Goal: Contribute content: Add original content to the website for others to see

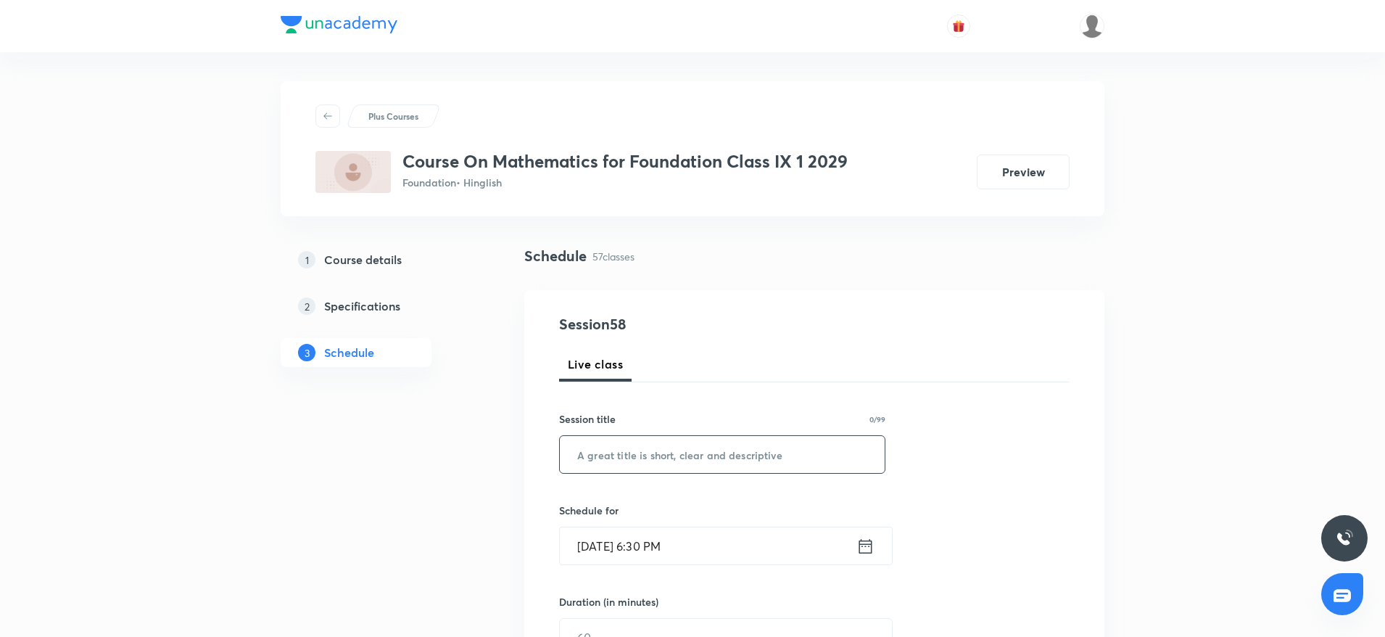
click at [618, 445] on input "text" at bounding box center [722, 454] width 325 height 37
paste input "Quadrilaterals 6"
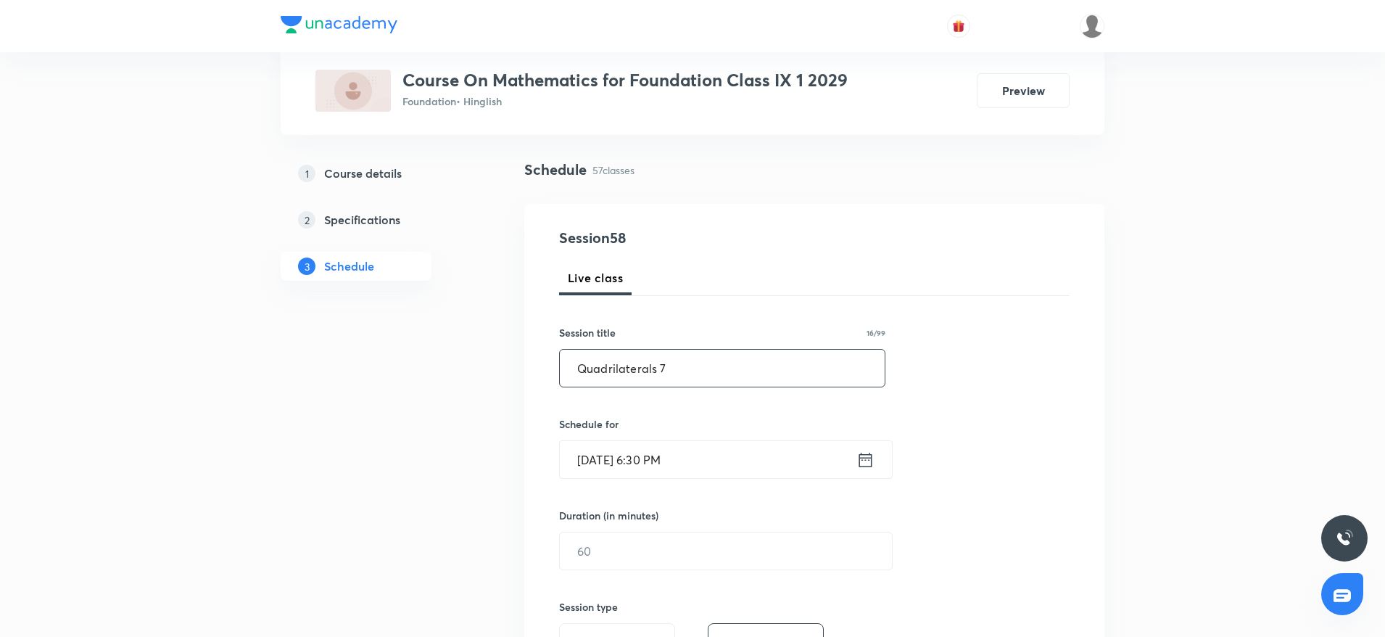
scroll to position [178, 0]
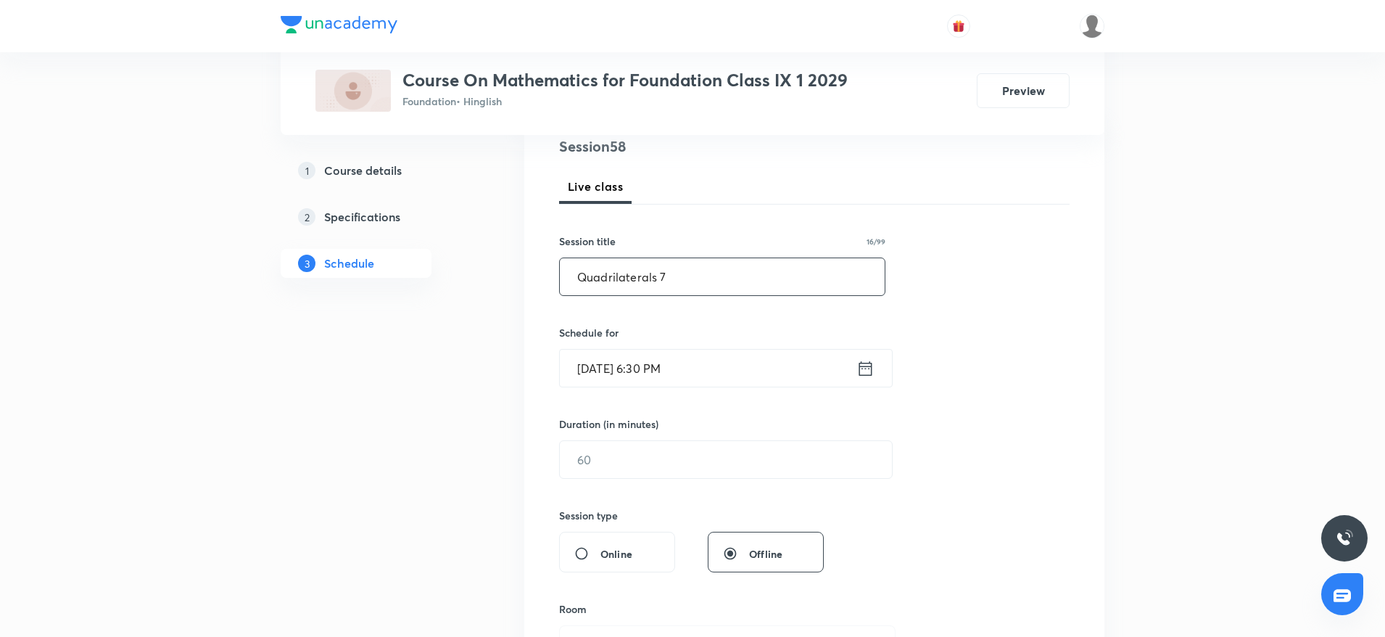
type input "Quadrilaterals 7"
click at [738, 375] on input "Oct 4, 2025, 6:30 PM" at bounding box center [708, 368] width 297 height 37
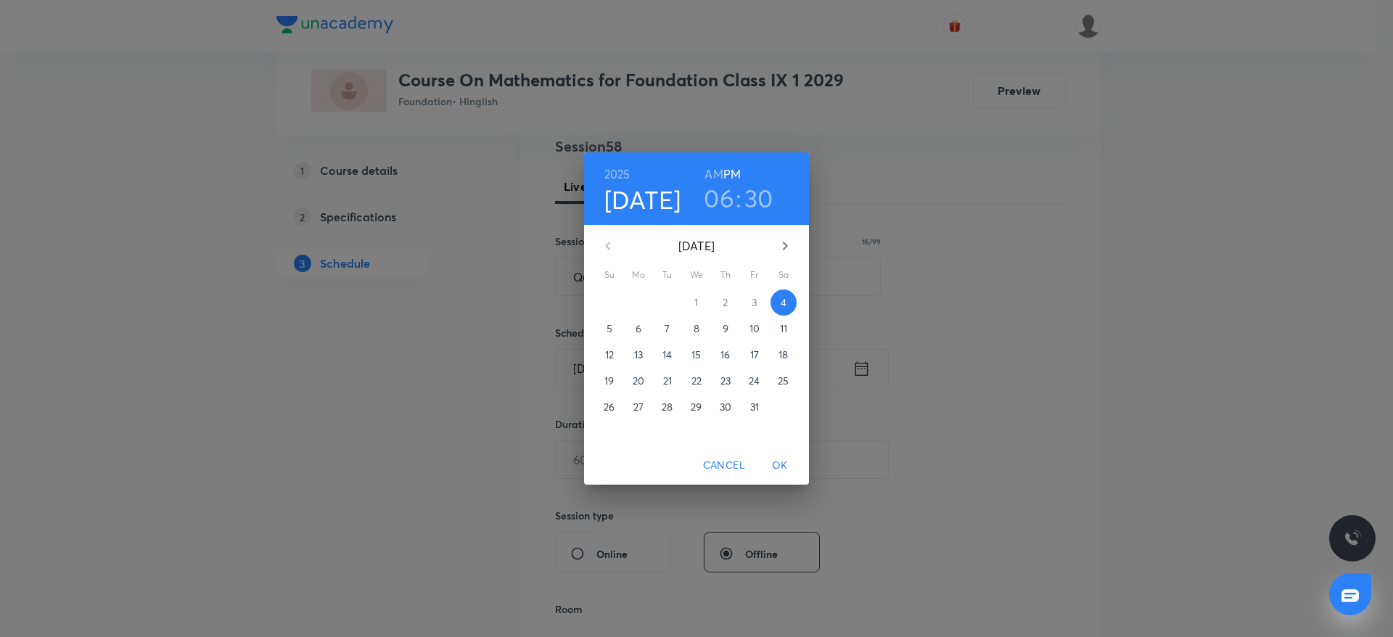
click at [759, 189] on h3 "30" at bounding box center [758, 198] width 29 height 30
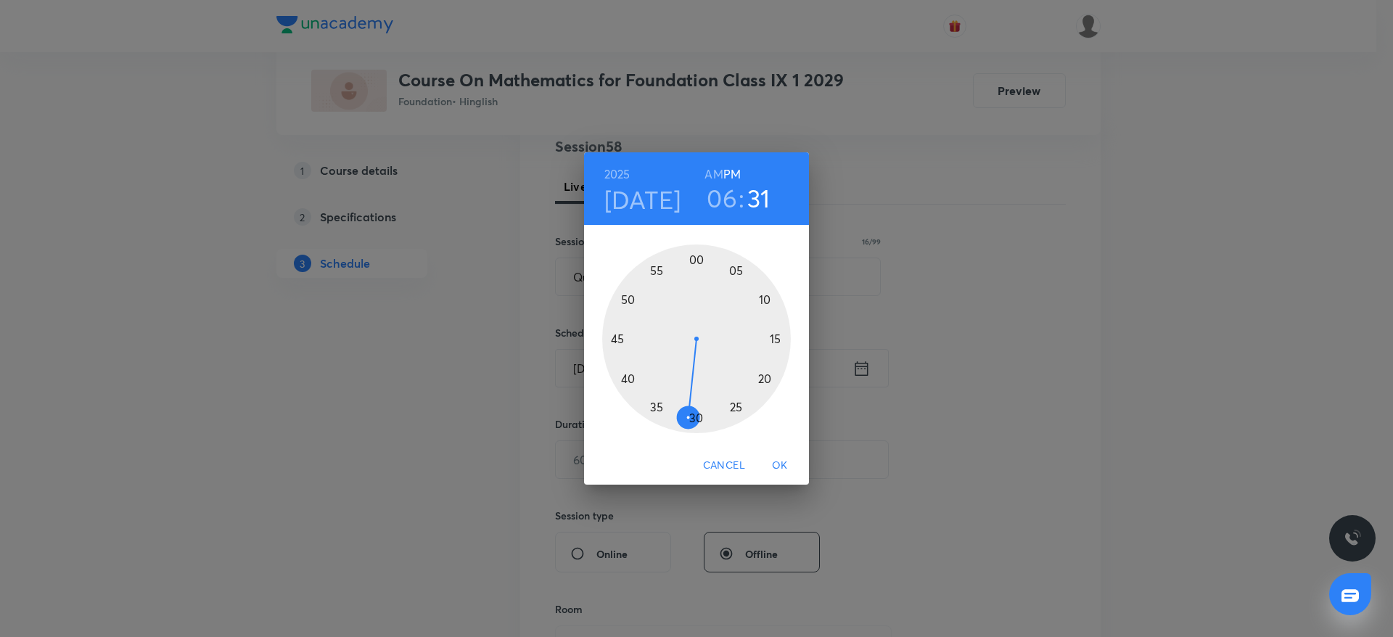
drag, startPoint x: 694, startPoint y: 414, endPoint x: 685, endPoint y: 414, distance: 9.4
click at [685, 414] on div at bounding box center [696, 338] width 189 height 189
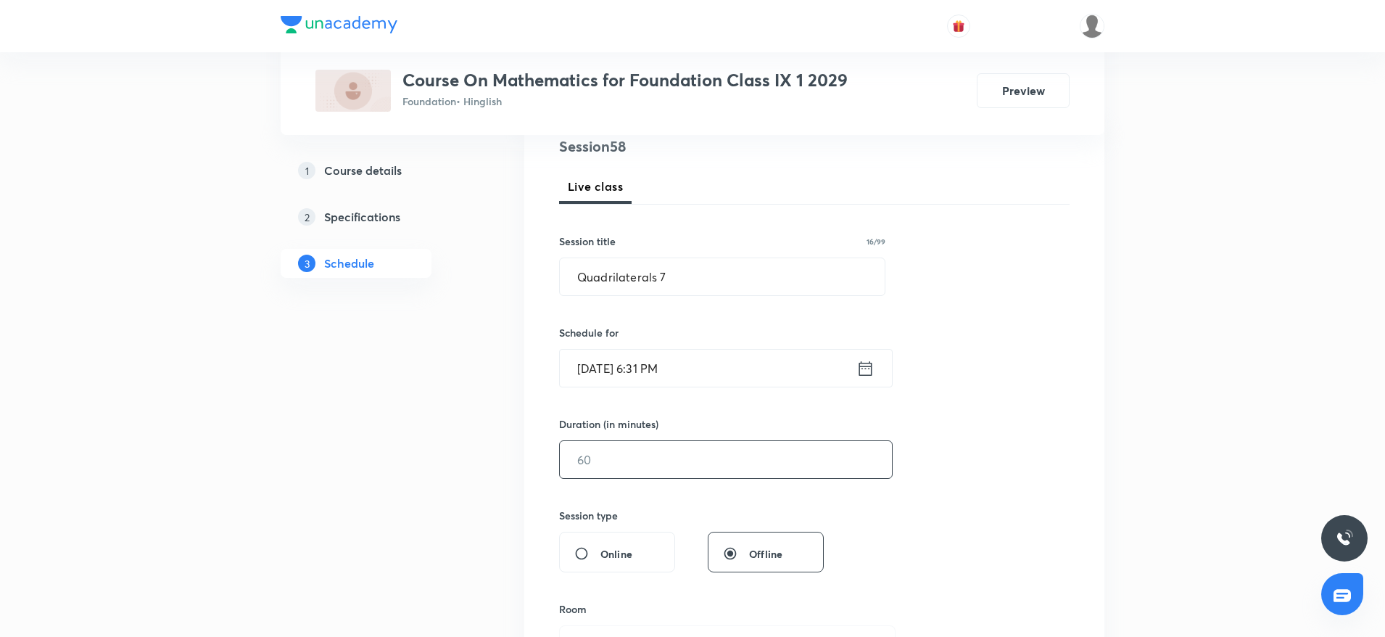
click at [630, 458] on input "text" at bounding box center [726, 459] width 332 height 37
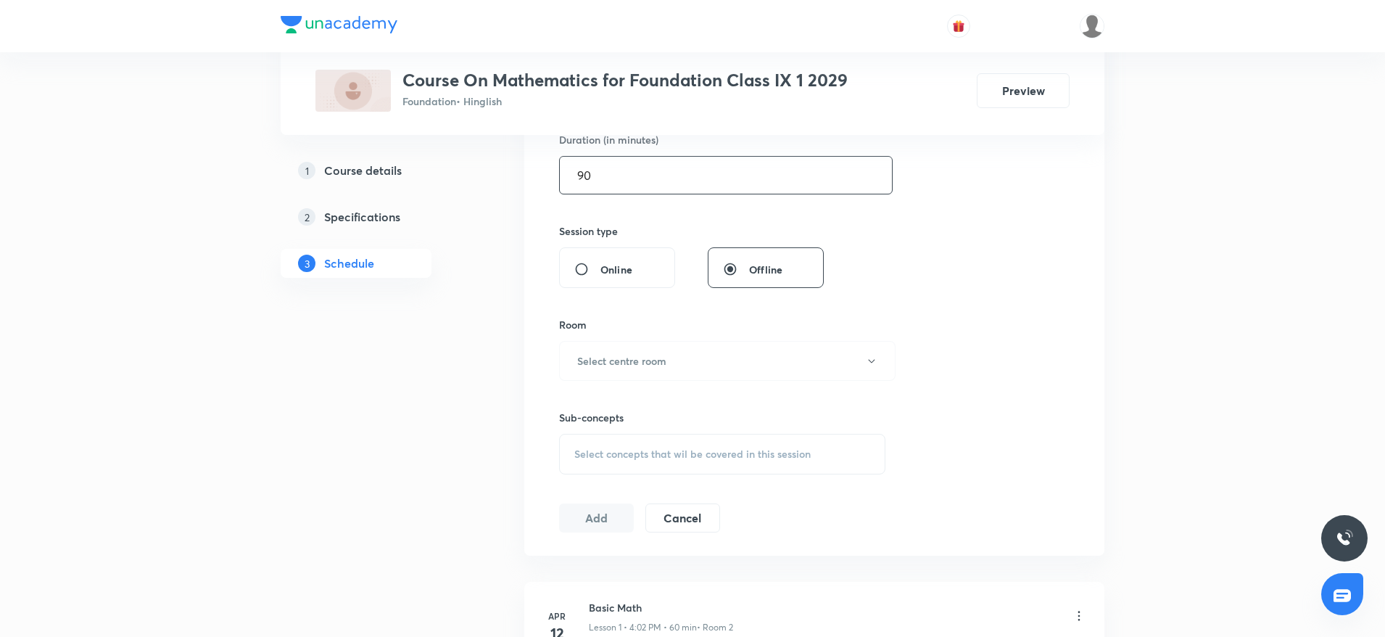
scroll to position [464, 0]
type input "9"
type input "0"
type input "60"
click at [643, 371] on button "Select centre room" at bounding box center [727, 359] width 337 height 40
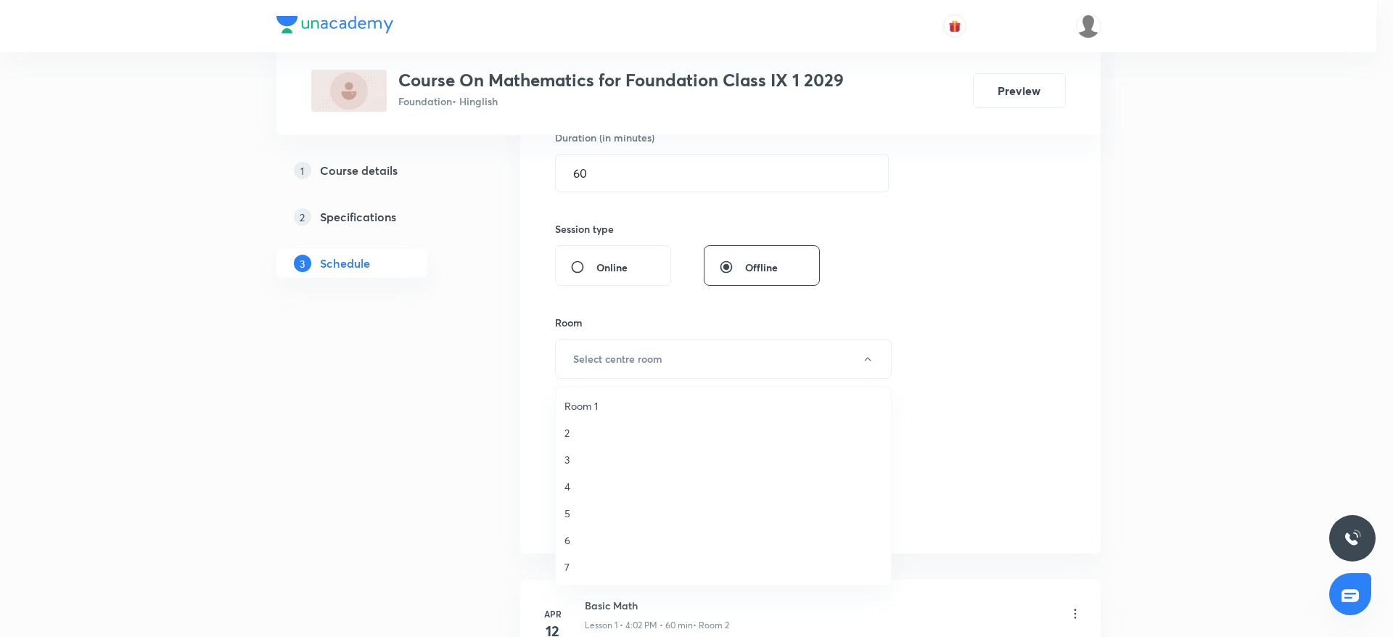
click at [567, 511] on span "5" at bounding box center [723, 513] width 318 height 15
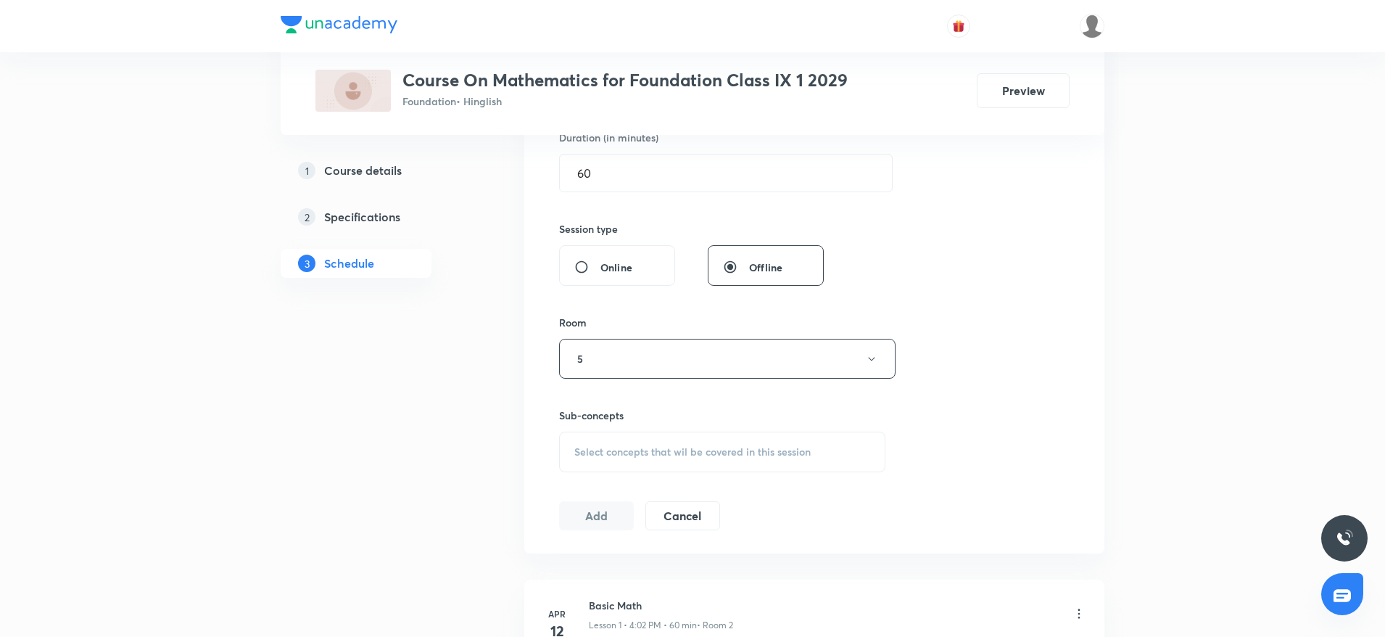
click at [651, 446] on span "Select concepts that wil be covered in this session" at bounding box center [692, 452] width 236 height 12
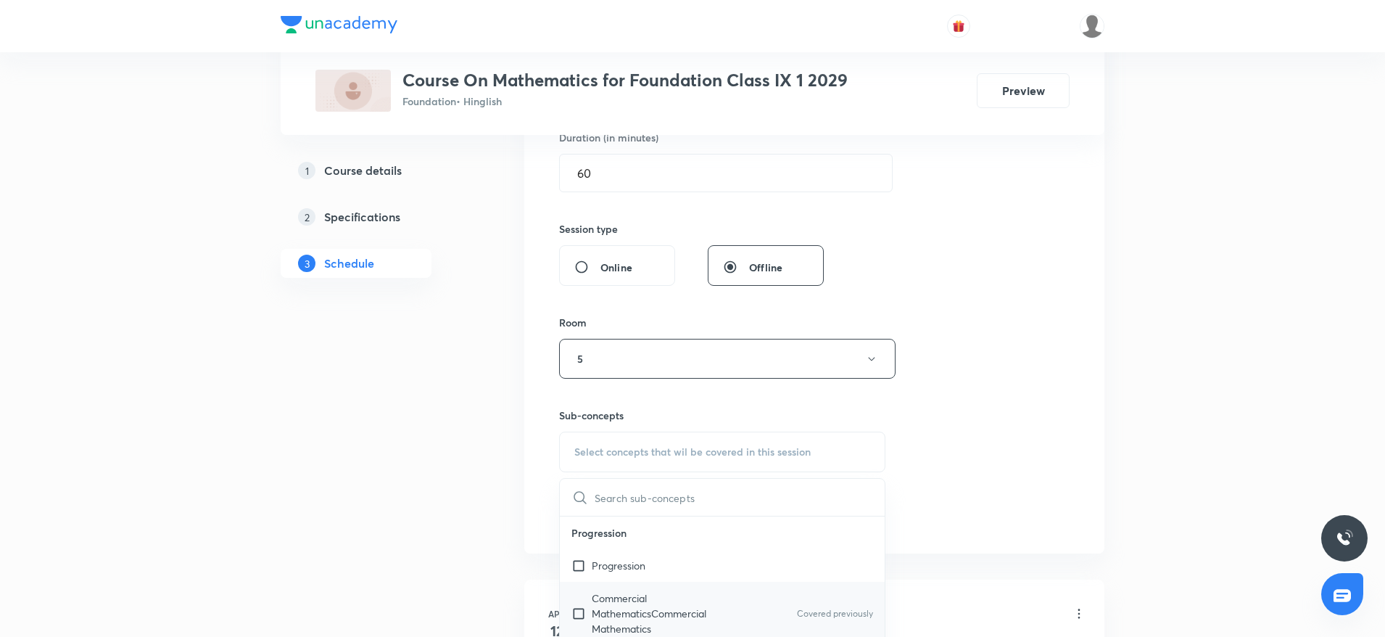
click at [632, 595] on p "Commercial MathematicsCommercial Mathematics" at bounding box center [665, 613] width 147 height 46
checkbox input "true"
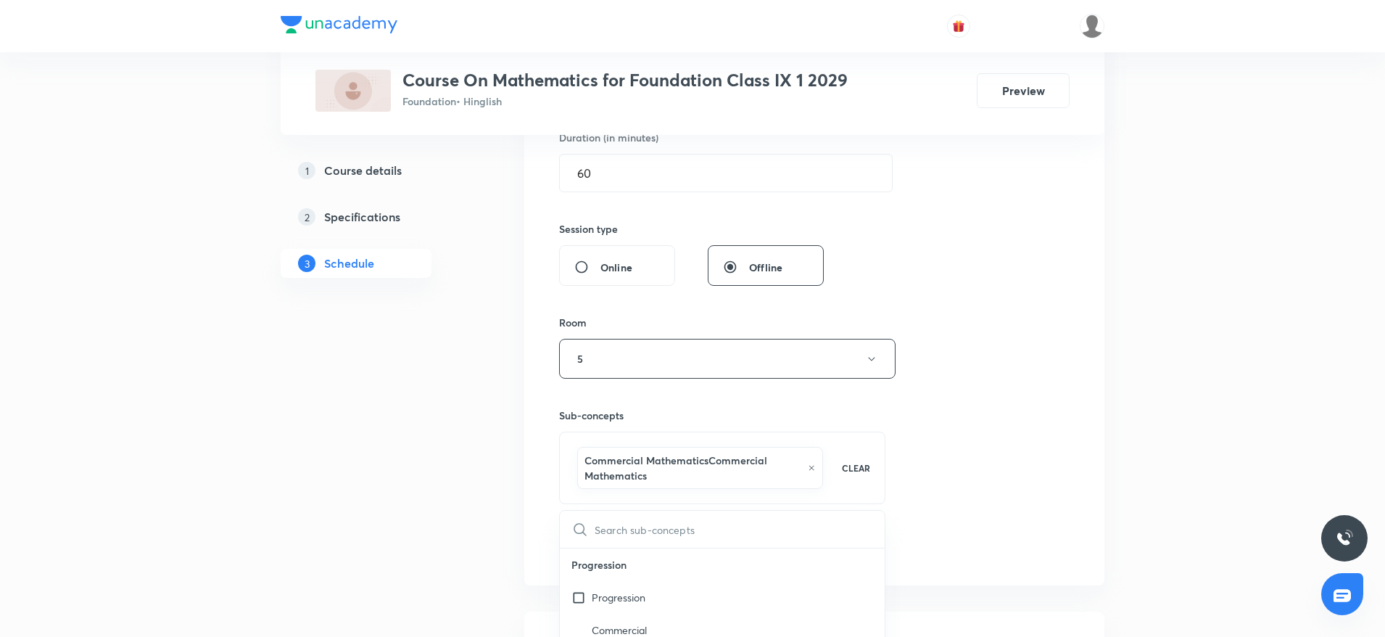
click at [1067, 365] on div "Session 58 Live class Session title 16/99 Quadrilaterals 7 ​ Schedule for Oct 4…" at bounding box center [814, 205] width 511 height 713
click at [593, 542] on button "Add" at bounding box center [596, 546] width 75 height 29
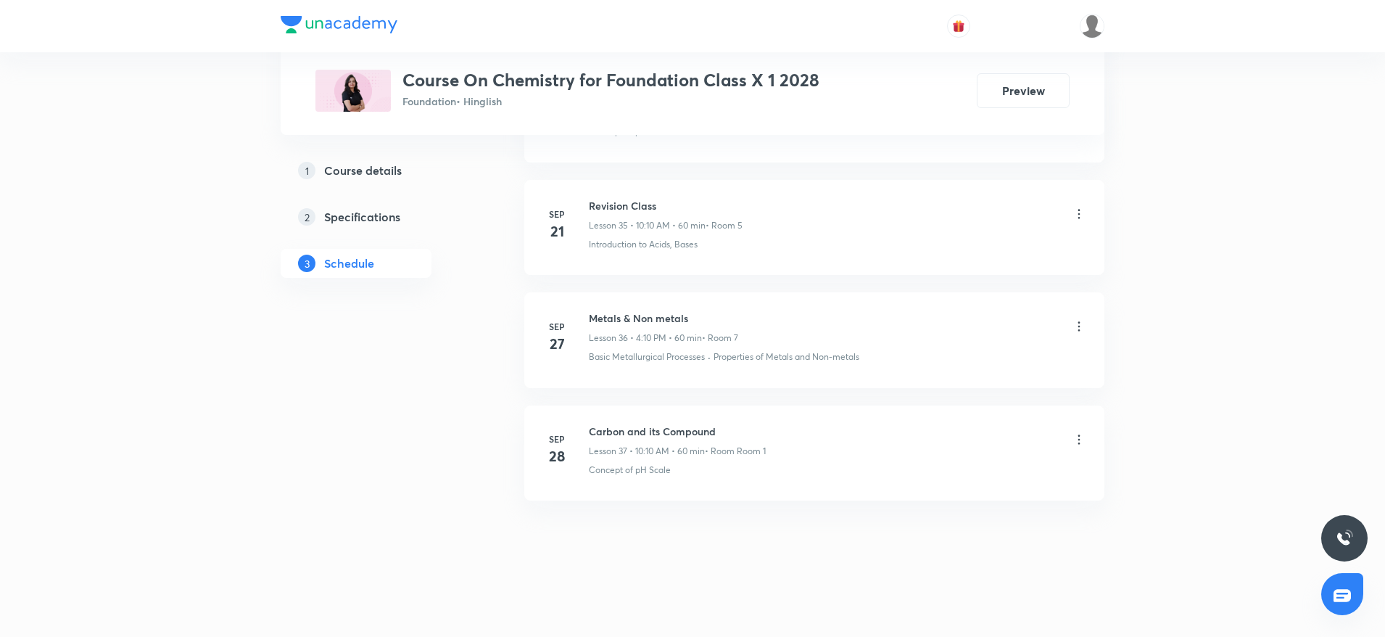
click at [640, 432] on h6 "Carbon and its Compound" at bounding box center [677, 431] width 177 height 15
copy h6 "Carbon and its Compound"
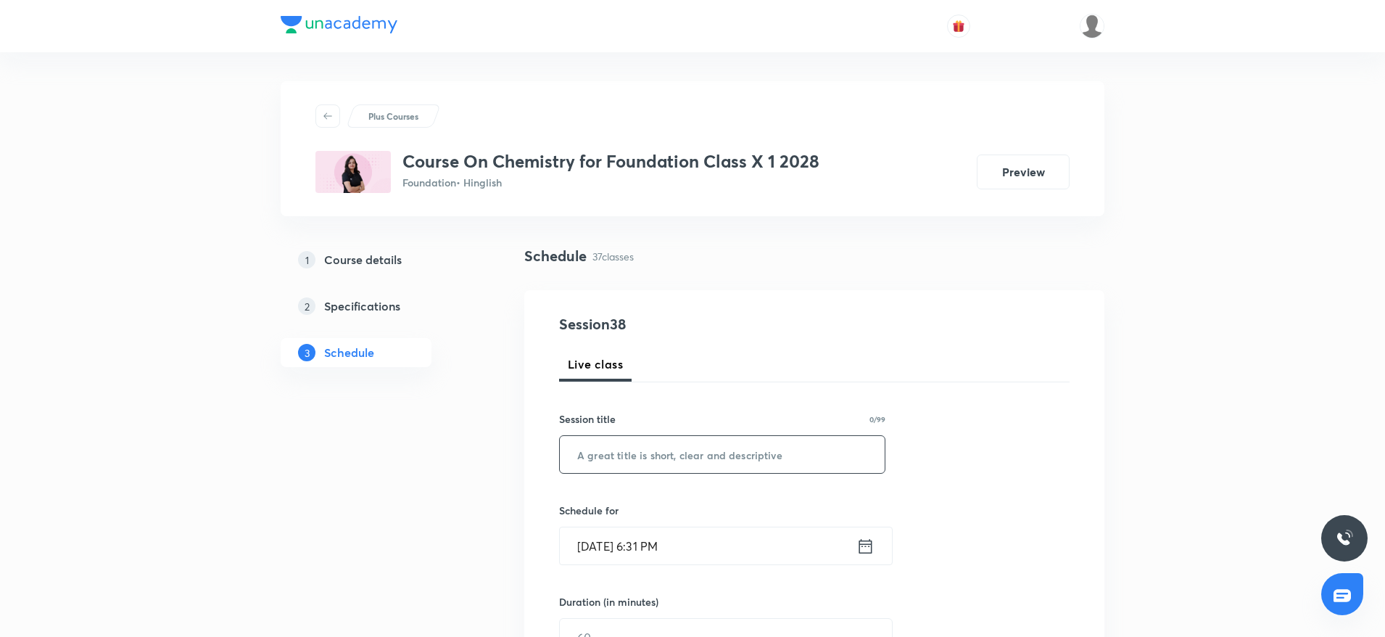
click at [595, 466] on input "text" at bounding box center [722, 454] width 325 height 37
paste input "Carbon and its Compound"
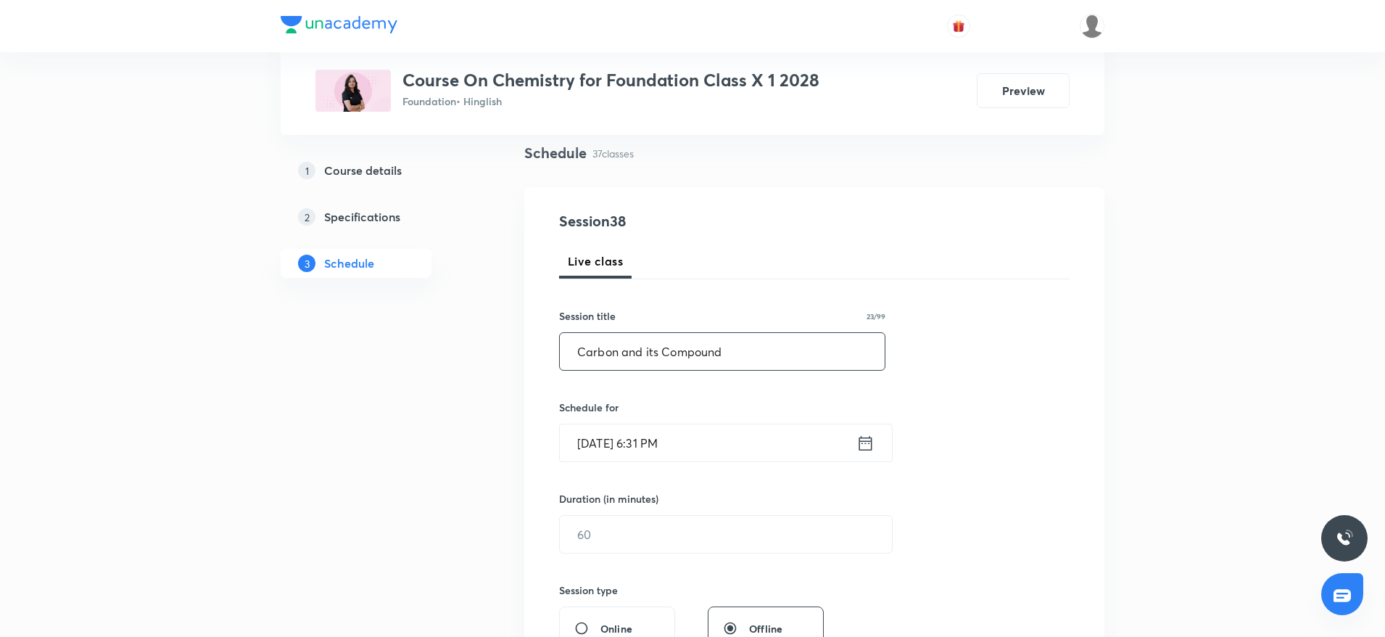
scroll to position [116, 0]
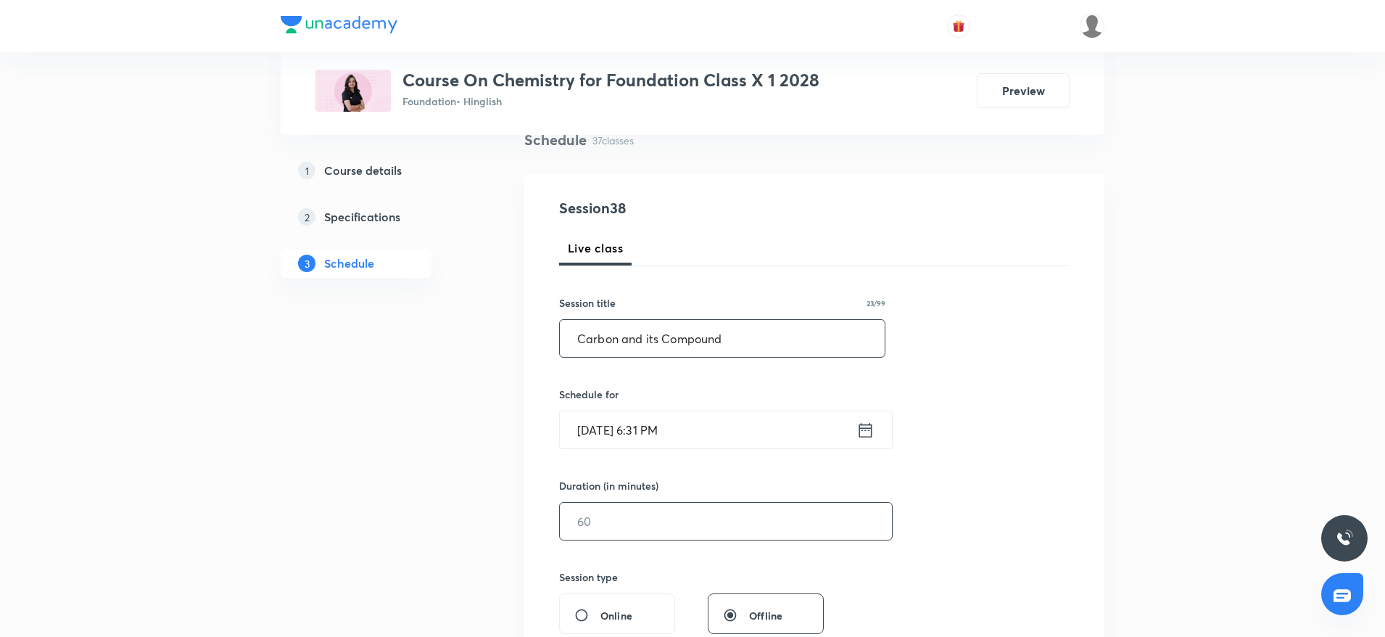
type input "Carbon and its Compound"
click at [656, 514] on input "text" at bounding box center [726, 521] width 332 height 37
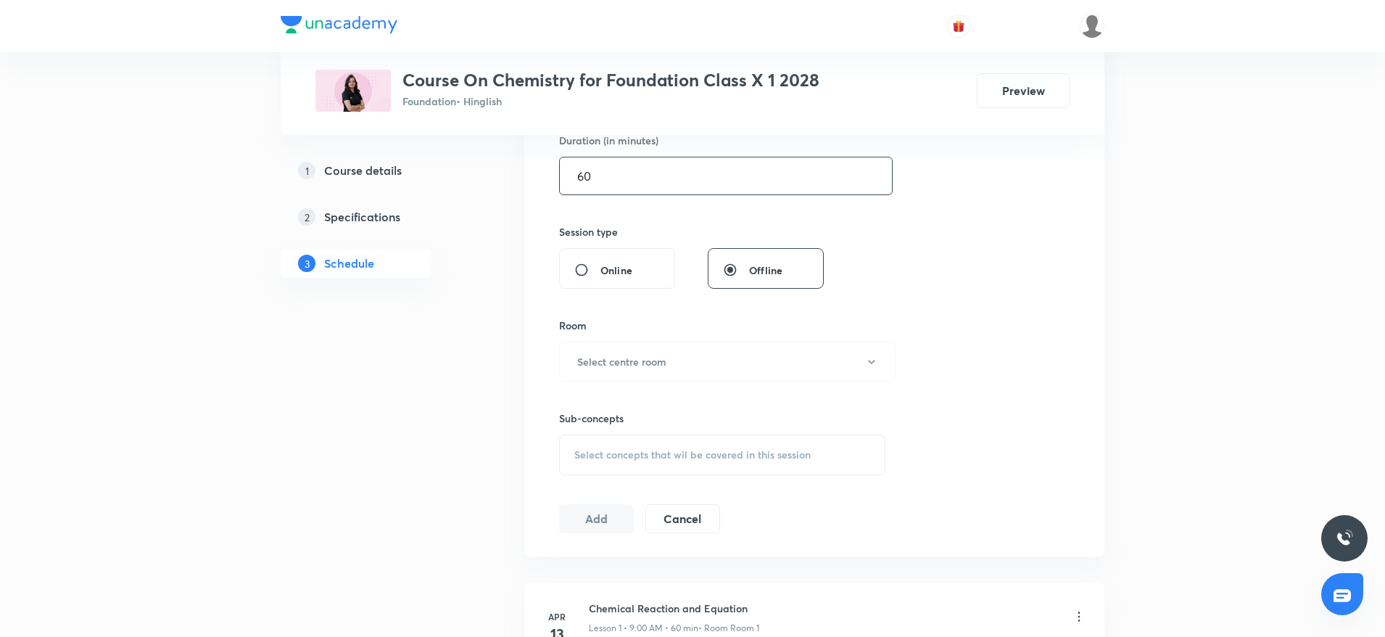
scroll to position [493, 0]
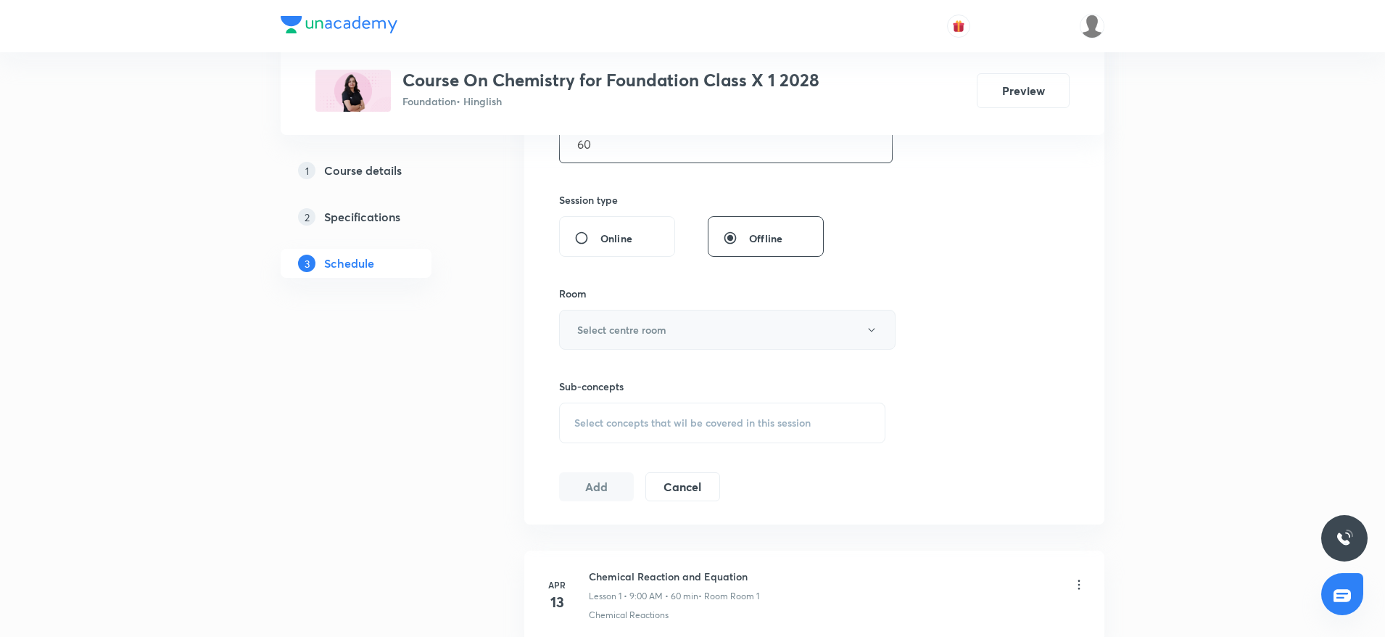
type input "60"
click at [637, 344] on button "Select centre room" at bounding box center [727, 330] width 337 height 40
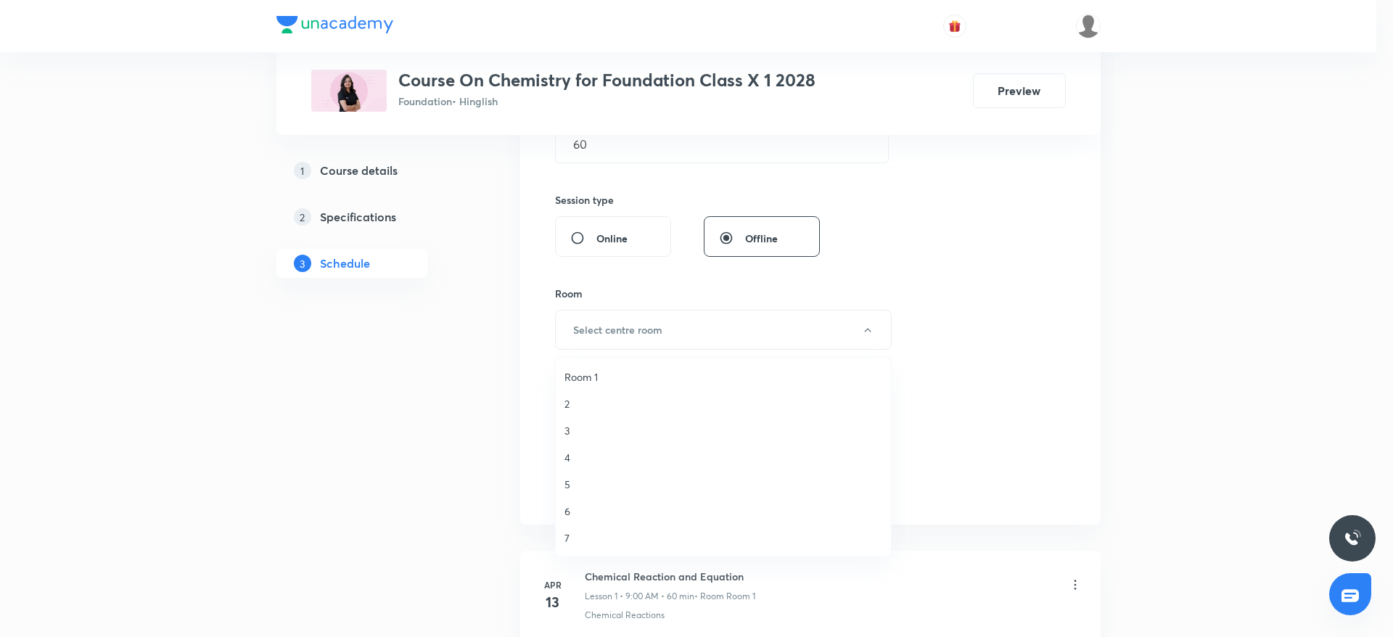
click at [564, 539] on li "7" at bounding box center [723, 537] width 335 height 27
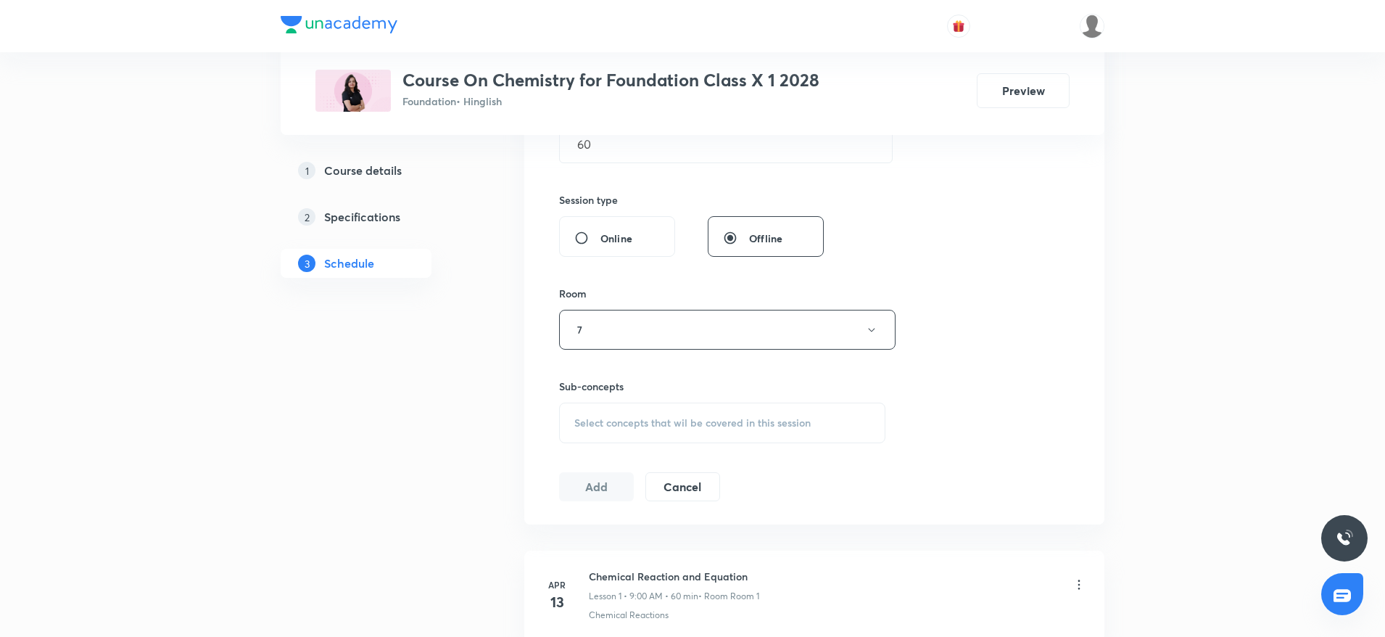
click at [624, 429] on div "Select concepts that wil be covered in this session" at bounding box center [722, 423] width 326 height 41
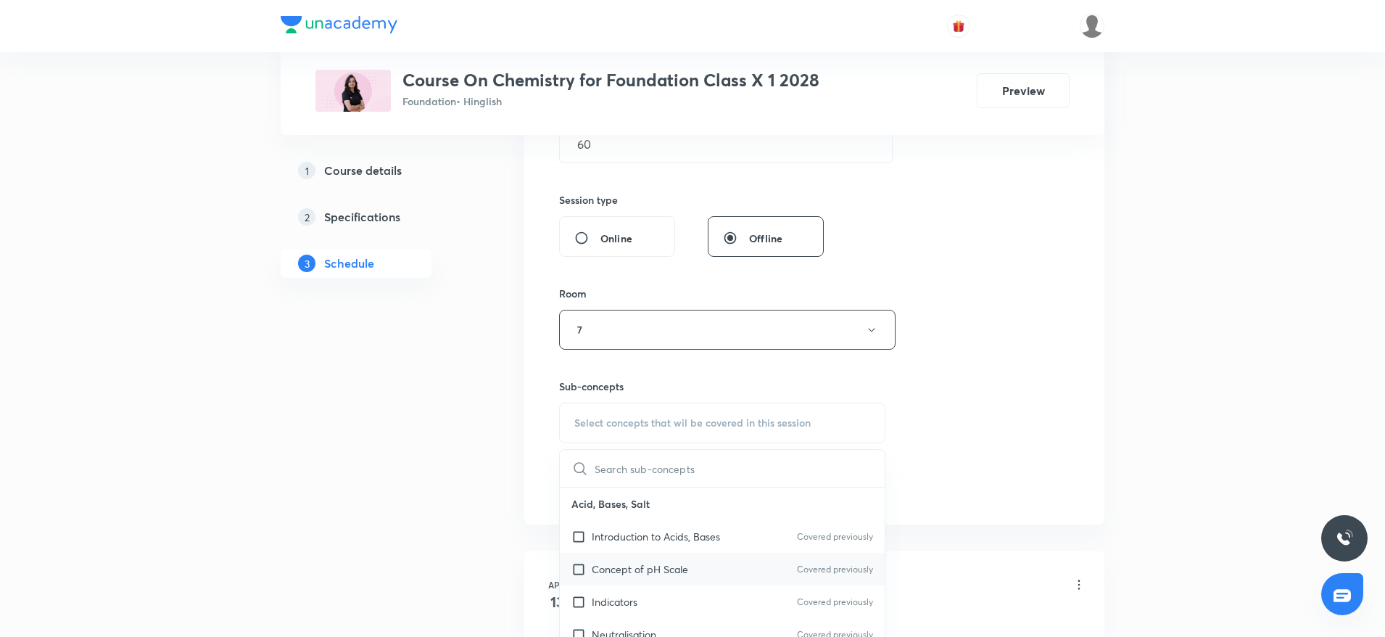
click at [619, 566] on p "Concept of pH Scale" at bounding box center [640, 568] width 96 height 15
checkbox input "true"
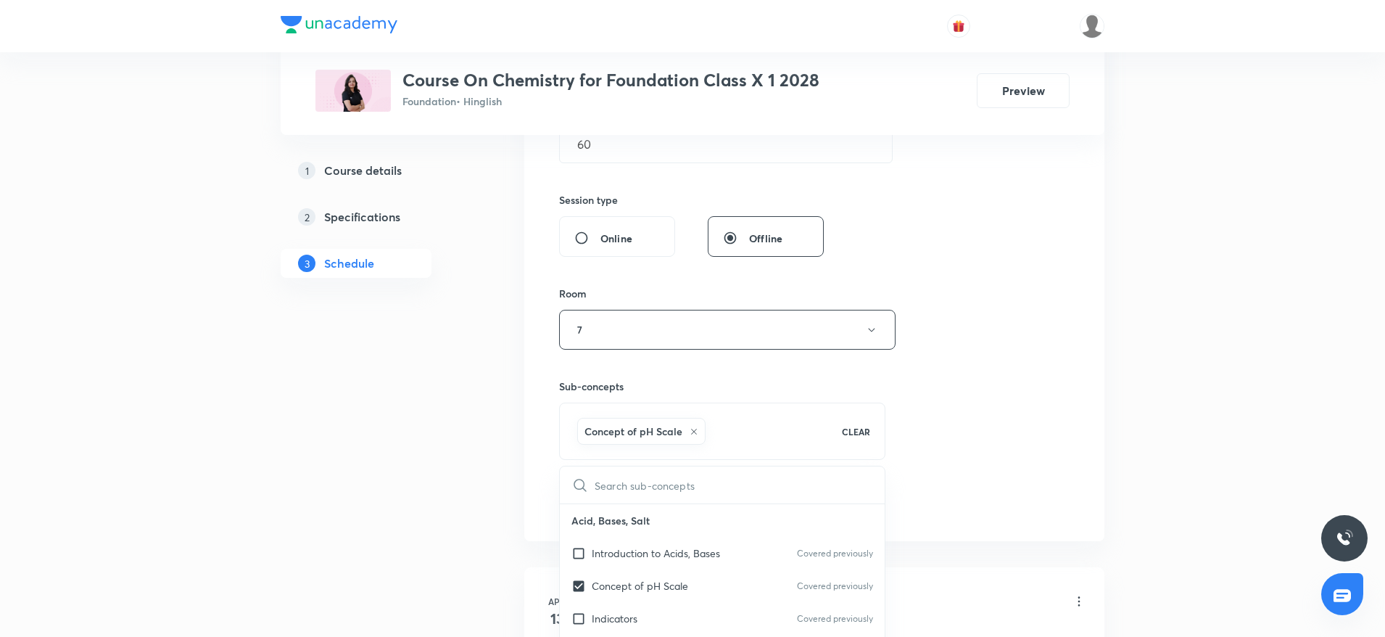
click at [968, 450] on div "Session 38 Live class Session title 23/99 Carbon and its Compound ​ Schedule fo…" at bounding box center [814, 169] width 511 height 698
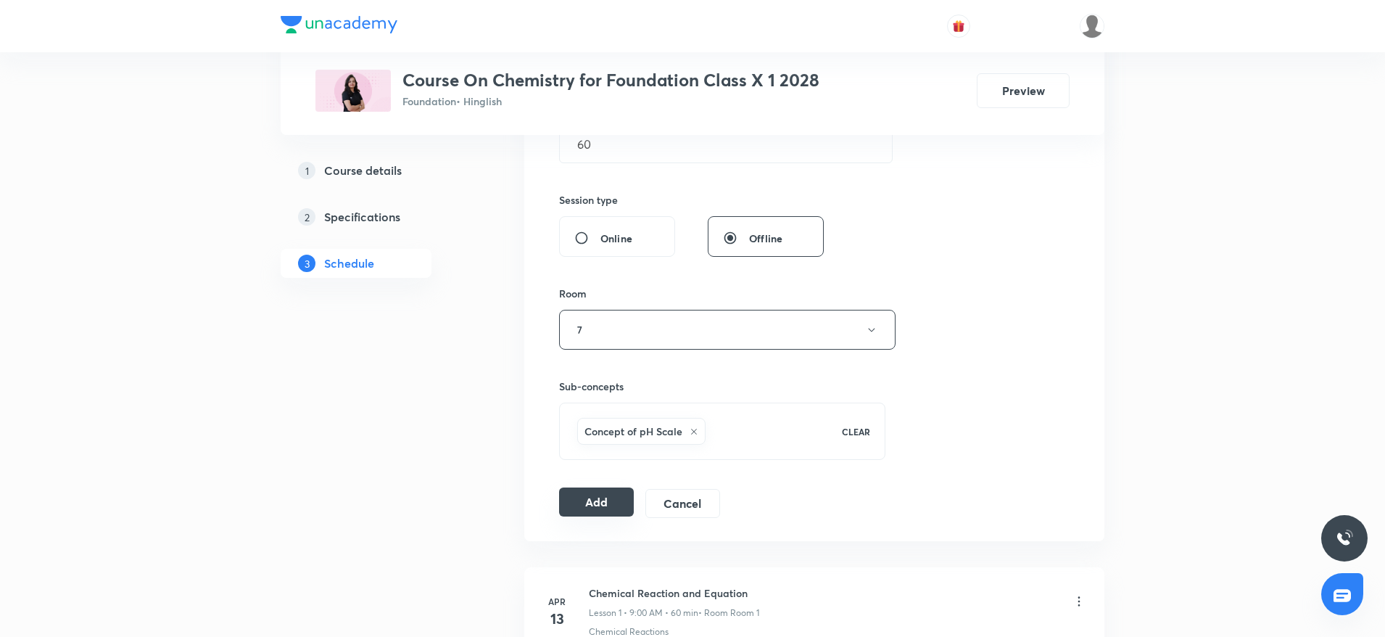
click at [575, 495] on button "Add" at bounding box center [596, 501] width 75 height 29
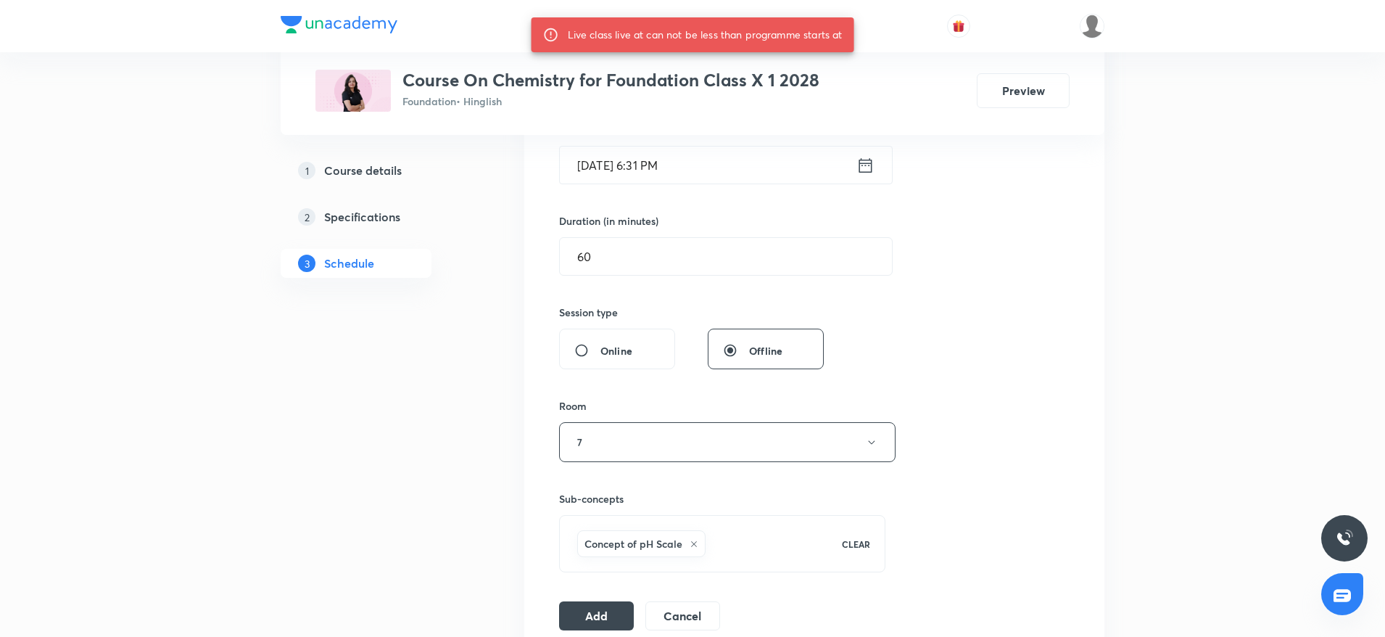
scroll to position [374, 0]
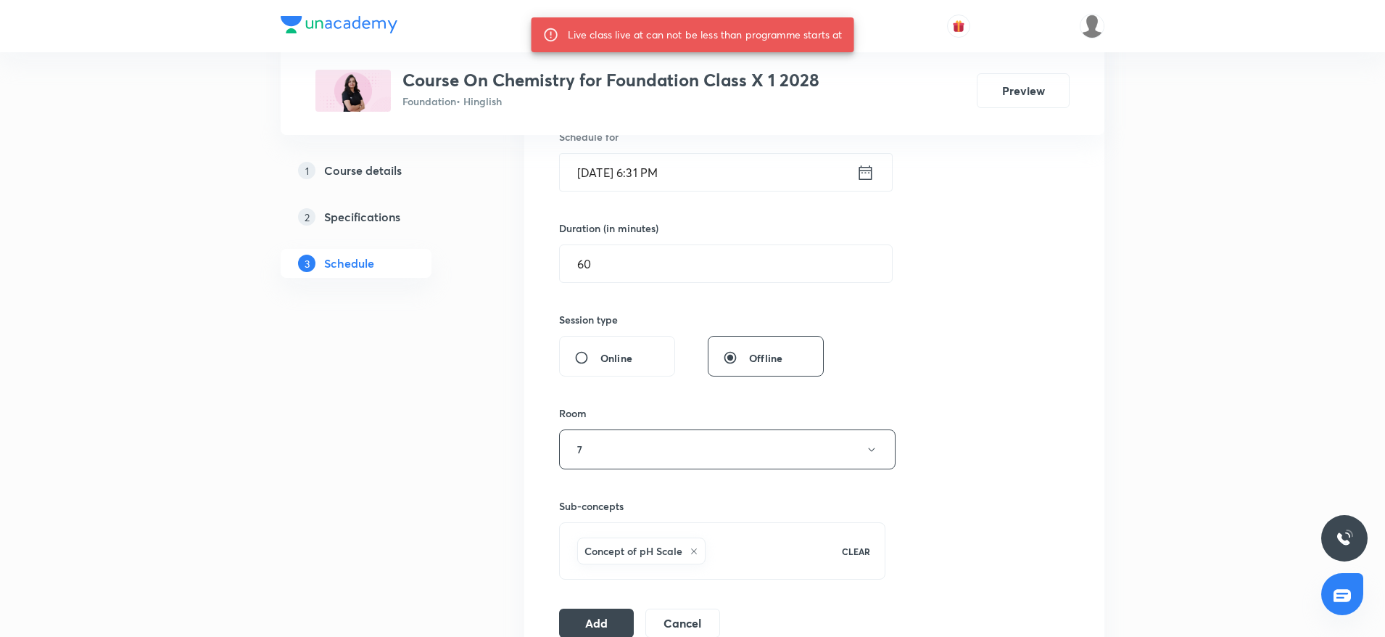
click at [756, 162] on input "[DATE] 6:31 PM" at bounding box center [708, 172] width 297 height 37
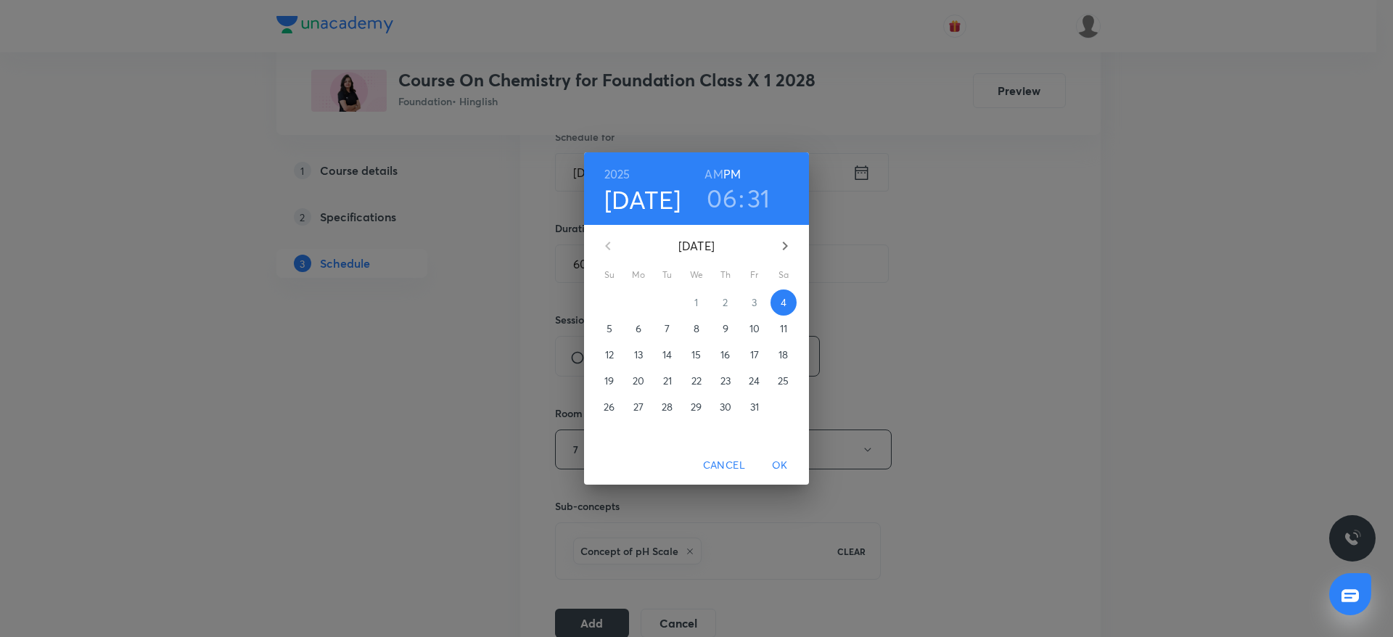
click at [750, 207] on h3 "31" at bounding box center [758, 198] width 23 height 30
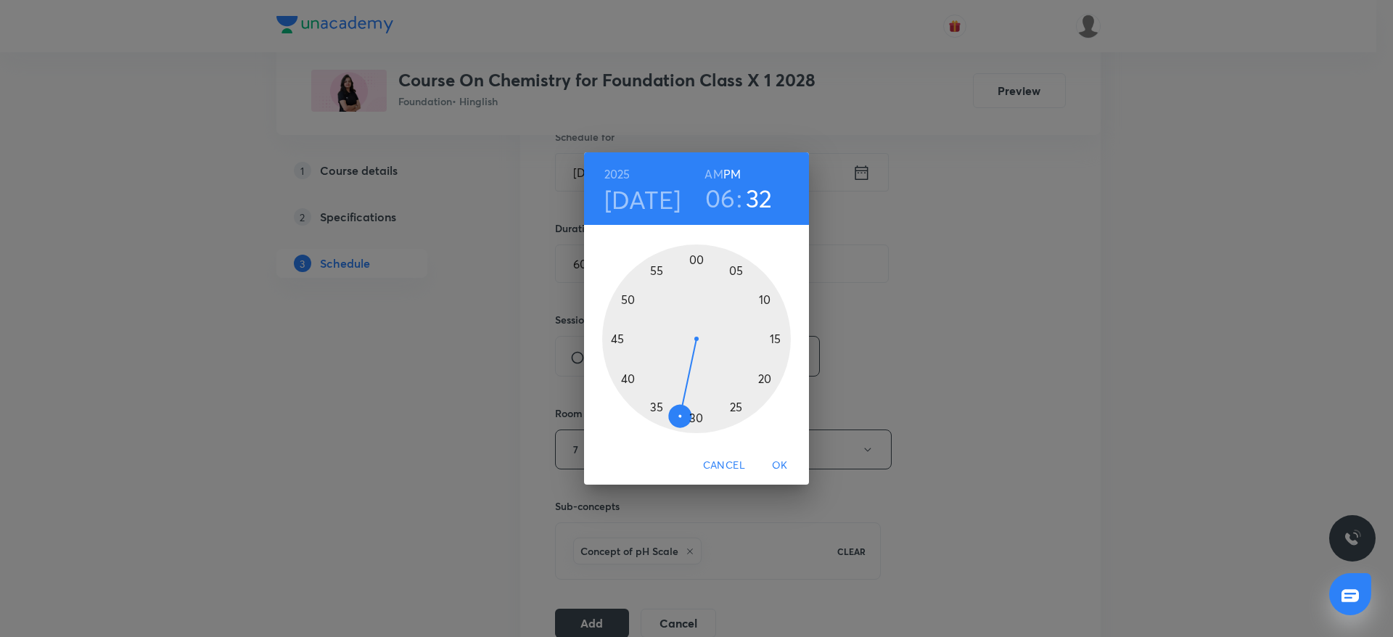
drag, startPoint x: 688, startPoint y: 418, endPoint x: 679, endPoint y: 418, distance: 9.4
click at [679, 418] on div at bounding box center [696, 338] width 189 height 189
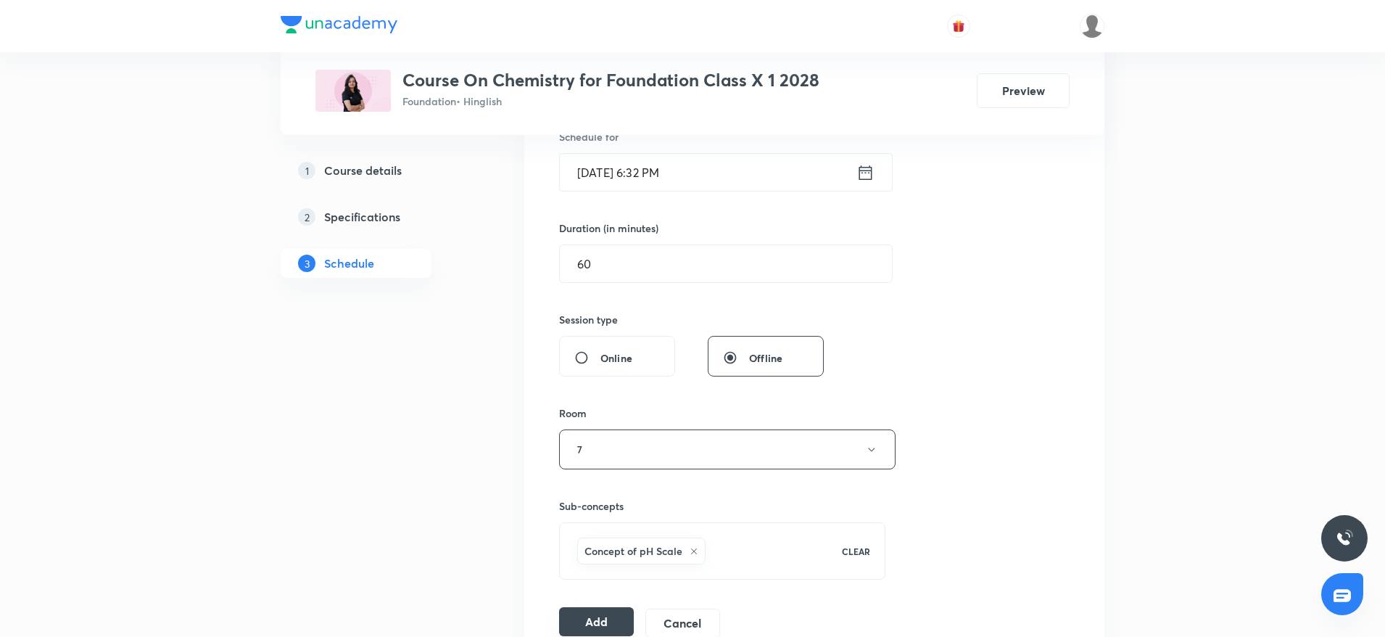
click at [593, 614] on button "Add" at bounding box center [596, 621] width 75 height 29
